Goal: Find specific page/section: Find specific page/section

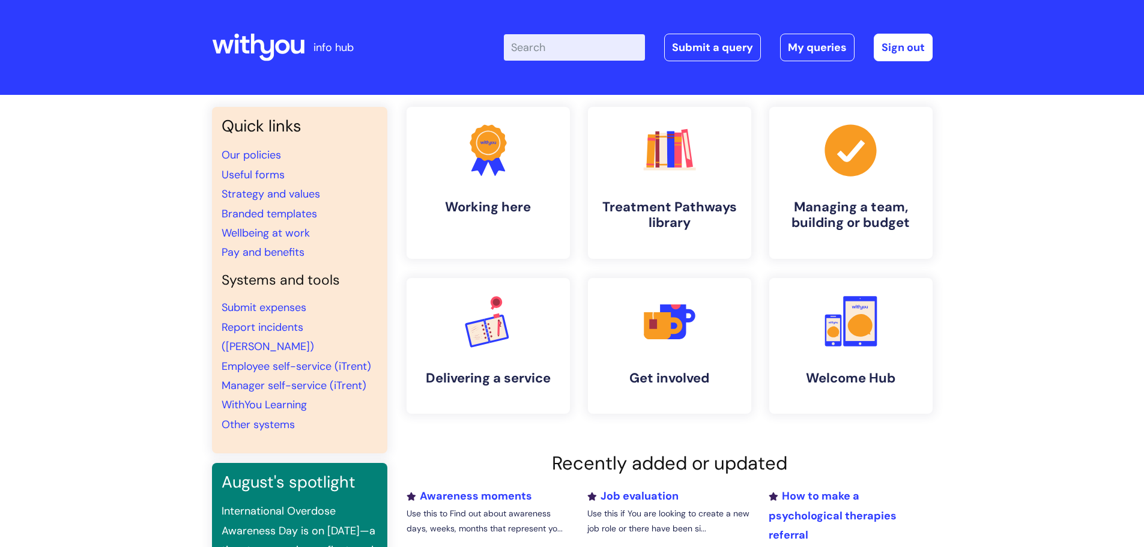
click at [566, 56] on div "Enter your search term here... Search Submit a query My queries Welcome Effie S…" at bounding box center [662, 47] width 542 height 71
click at [567, 55] on input "Enter your search term here..." at bounding box center [574, 47] width 141 height 26
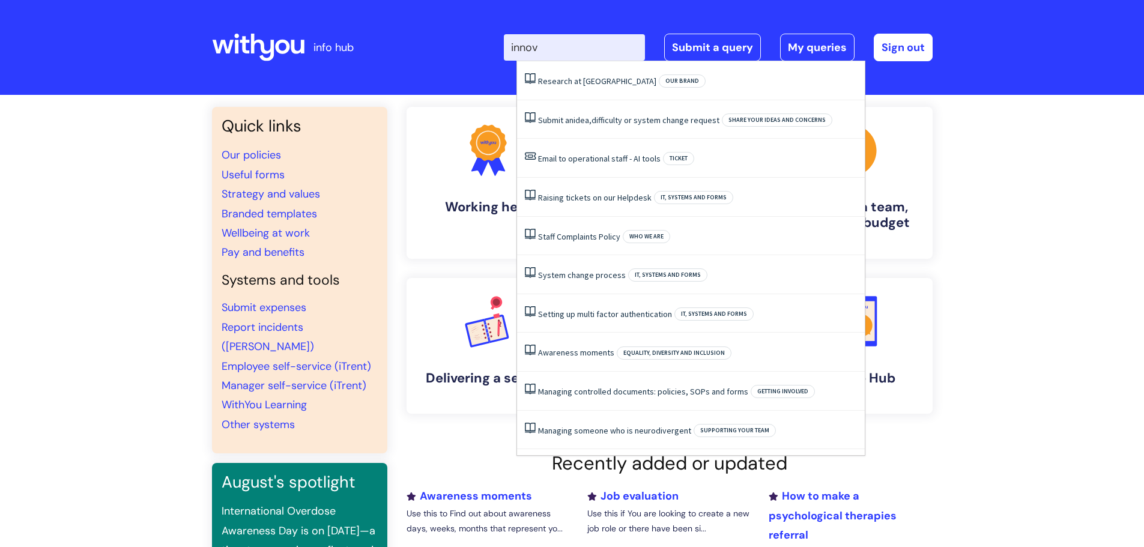
type input "innova"
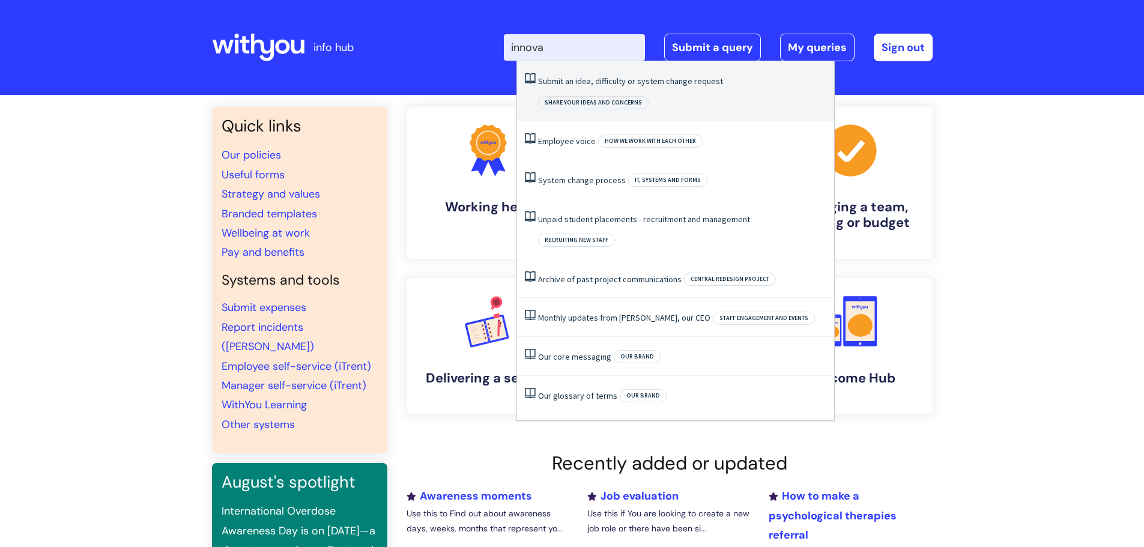
click at [612, 83] on link "Submit an idea, difficulty or system change request" at bounding box center [630, 81] width 185 height 11
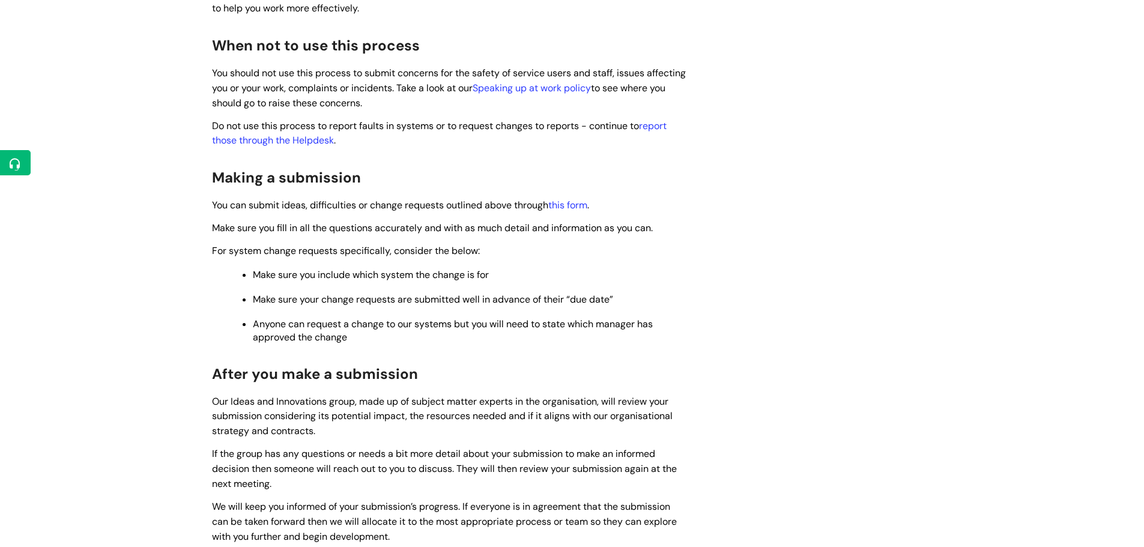
scroll to position [660, 0]
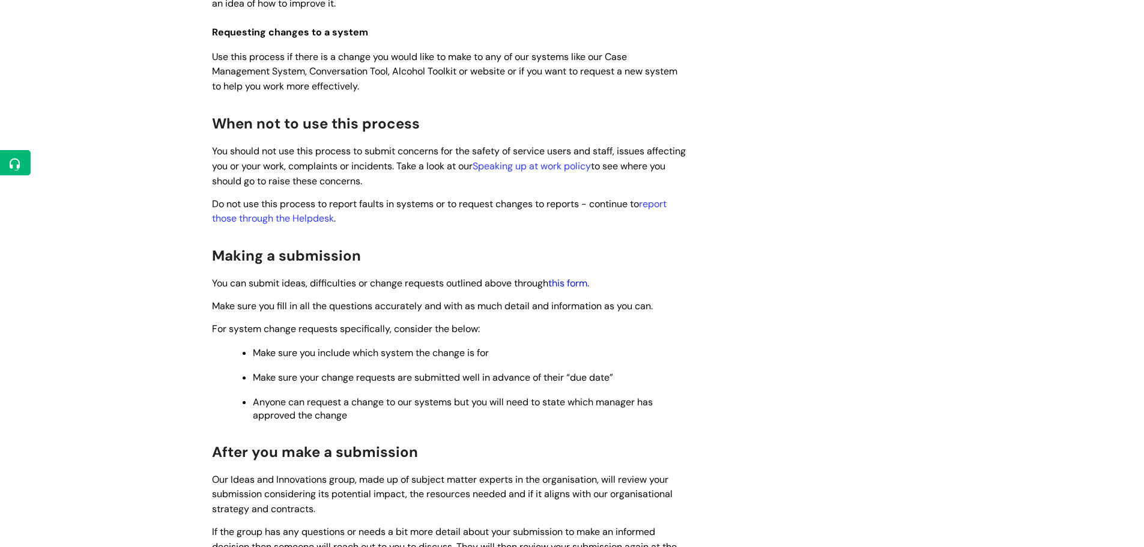
click at [578, 285] on link "this form" at bounding box center [567, 283] width 39 height 13
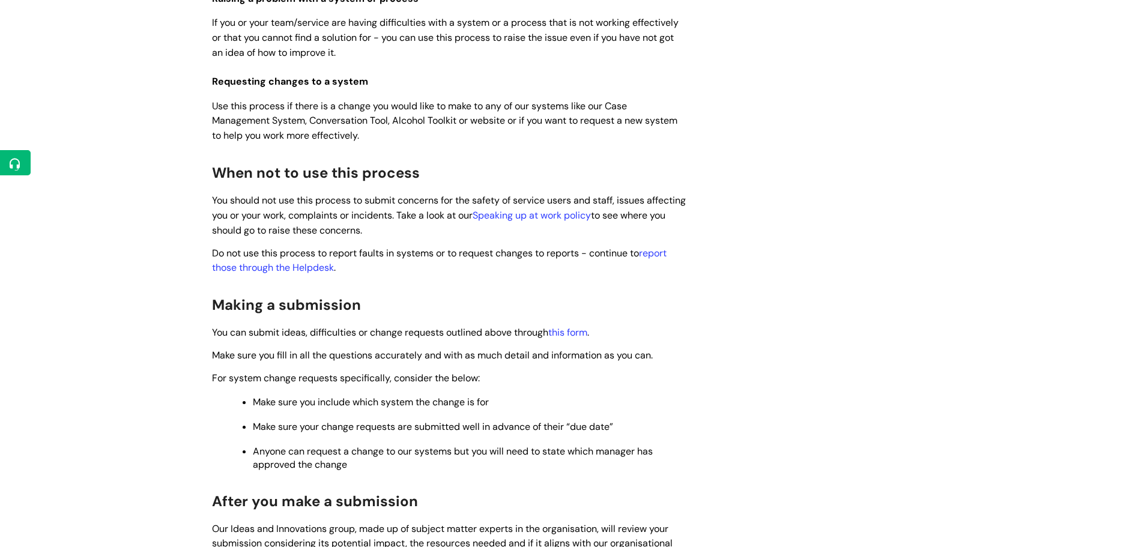
scroll to position [671, 0]
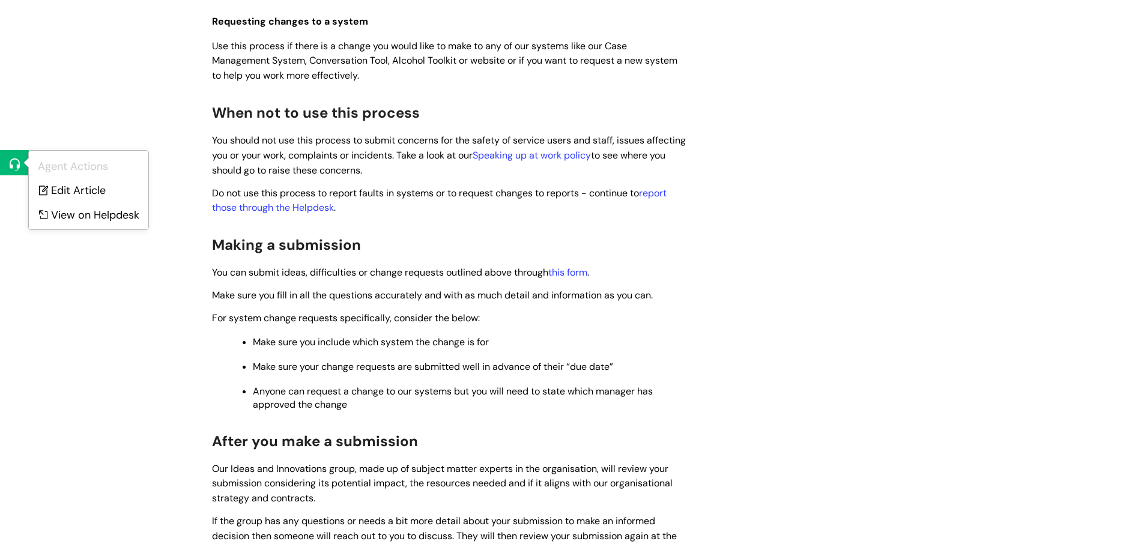
click at [11, 161] on icon at bounding box center [15, 164] width 18 height 18
click at [72, 193] on link "Edit Article" at bounding box center [88, 189] width 119 height 22
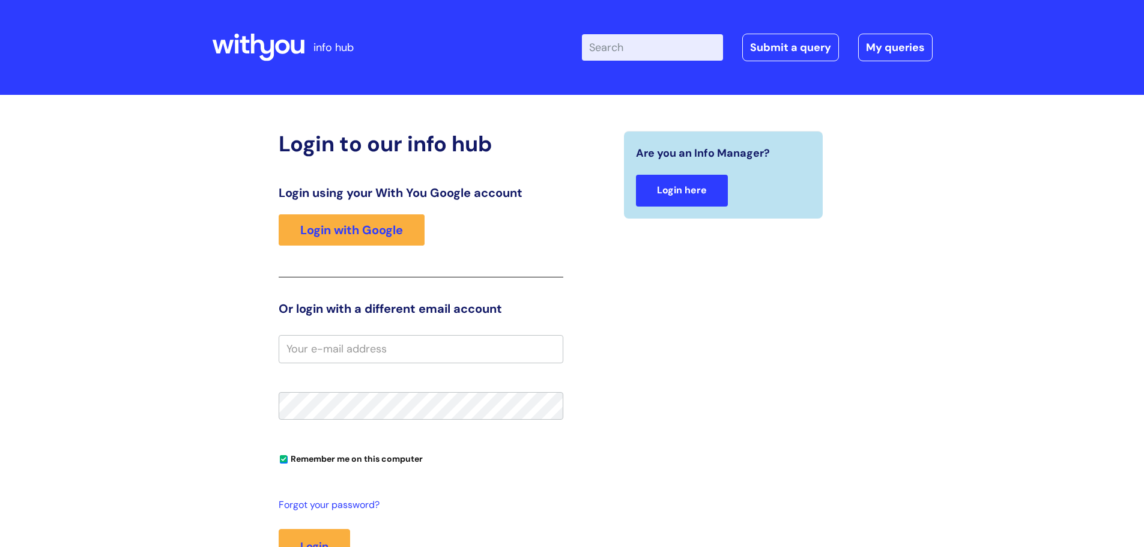
click at [687, 186] on link "Login here" at bounding box center [682, 191] width 92 height 32
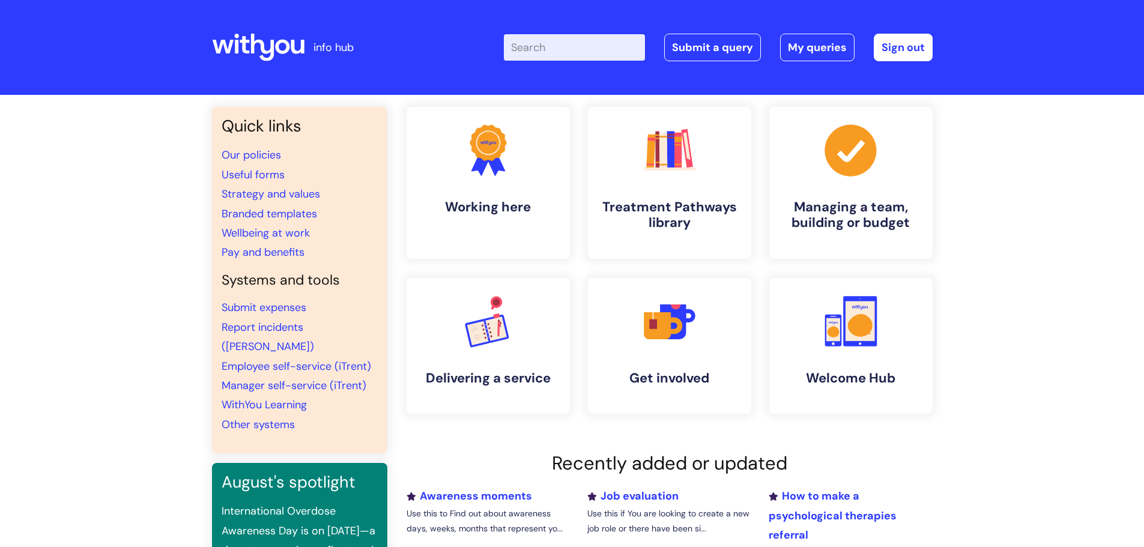
click at [570, 48] on input "Enter your search term here..." at bounding box center [574, 47] width 141 height 26
type input "innovation"
click button "Search" at bounding box center [0, 0] width 0 height 0
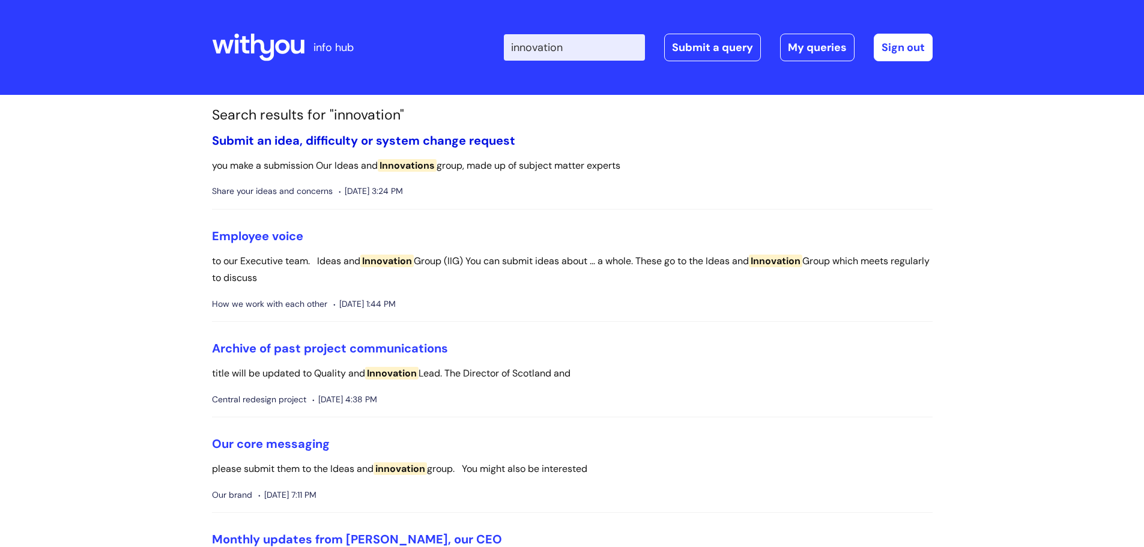
click at [312, 142] on link "Submit an idea, difficulty or system change request" at bounding box center [363, 141] width 303 height 16
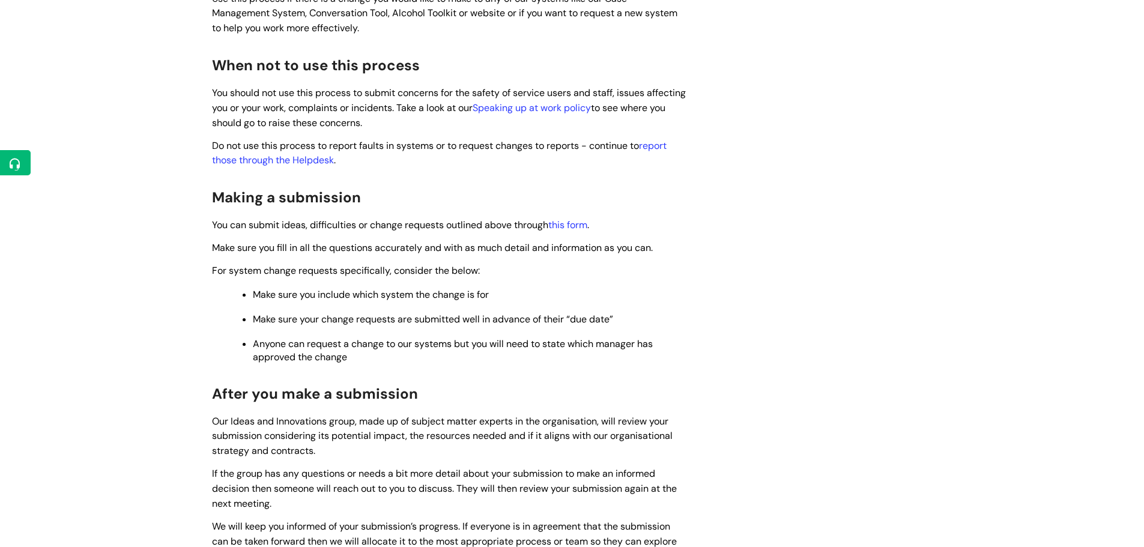
scroll to position [689, 0]
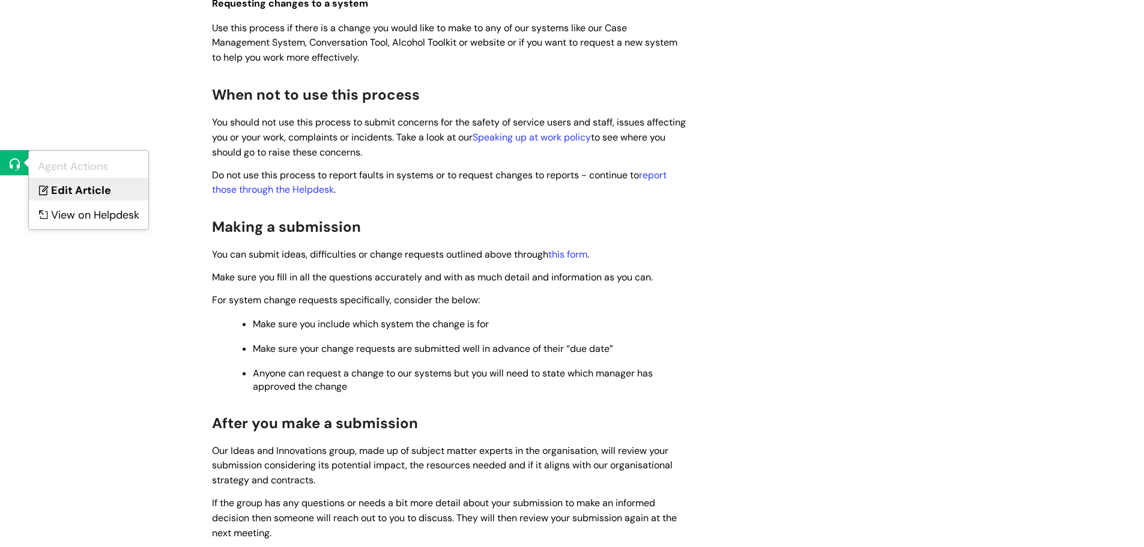
click at [103, 193] on link "Edit Article" at bounding box center [88, 189] width 119 height 22
